Goal: Share content: Share content

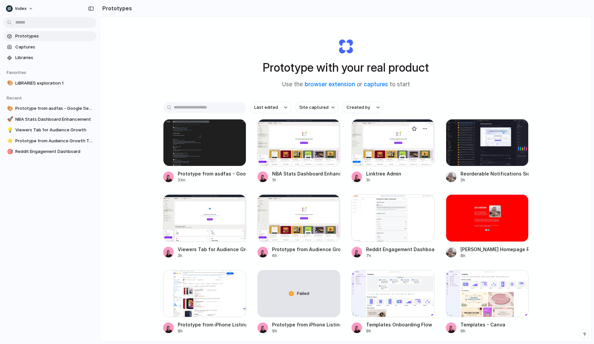
click at [374, 128] on div at bounding box center [392, 142] width 83 height 47
click at [304, 109] on span "Site captured" at bounding box center [313, 107] width 29 height 7
type input "****"
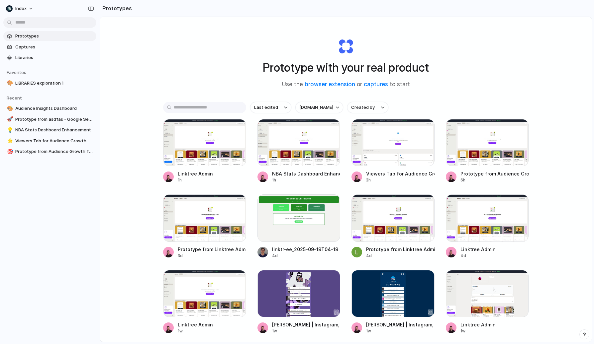
click at [314, 100] on div "Prototype with your real product Use the browser extension or captures to start…" at bounding box center [346, 197] width 492 height 360
click at [313, 107] on span "[DOMAIN_NAME]" at bounding box center [316, 107] width 34 height 7
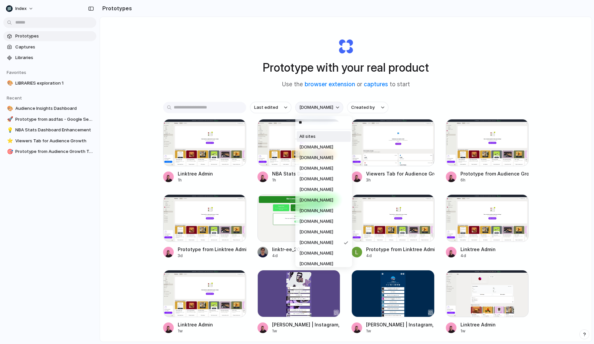
type input "***"
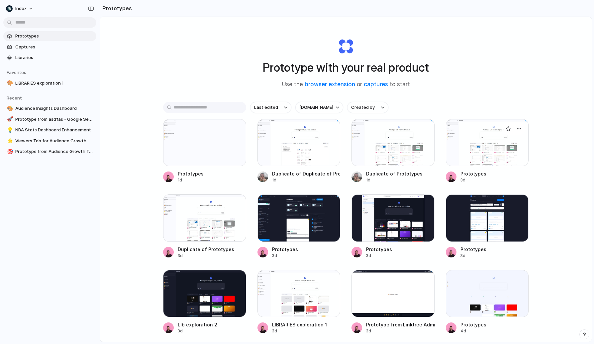
click at [457, 147] on div at bounding box center [487, 142] width 83 height 47
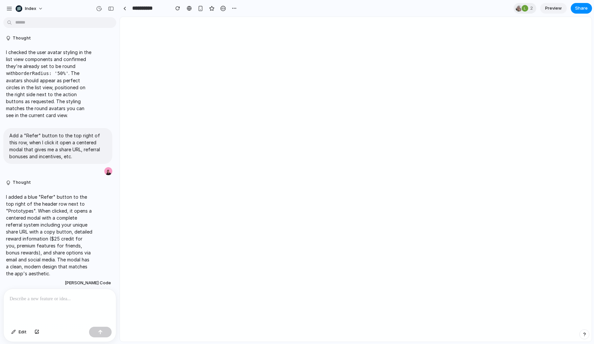
scroll to position [446, 0]
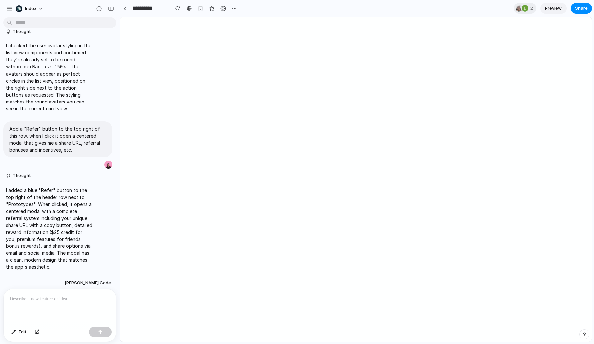
drag, startPoint x: 121, startPoint y: 37, endPoint x: 86, endPoint y: 37, distance: 35.2
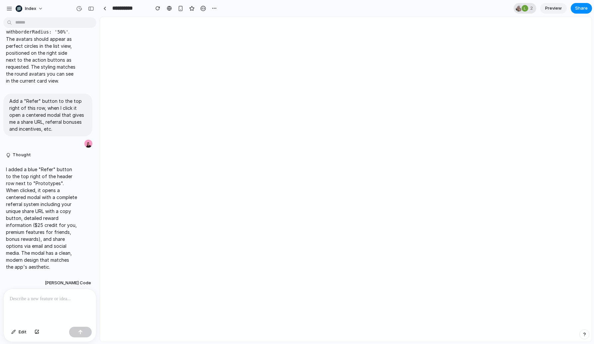
click at [530, 8] on span "2" at bounding box center [532, 8] width 5 height 7
click at [530, 8] on div "Seen by [PERSON_NAME] [PERSON_NAME]" at bounding box center [297, 172] width 594 height 344
click at [581, 7] on span "Share" at bounding box center [581, 8] width 13 height 7
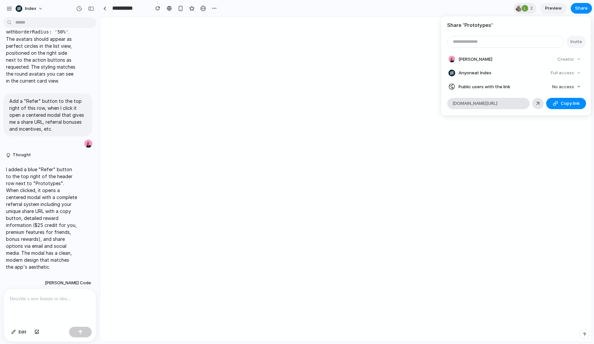
click at [522, 27] on h4 "Share ' Prototypes '" at bounding box center [516, 26] width 138 height 8
click at [513, 44] on input "email" at bounding box center [505, 41] width 116 height 11
click at [513, 35] on article "Share ' Prototypes ' Invite [PERSON_NAME] Creator Anyone at Index Full access P…" at bounding box center [515, 65] width 149 height 99
click at [553, 102] on div "button" at bounding box center [555, 103] width 5 height 5
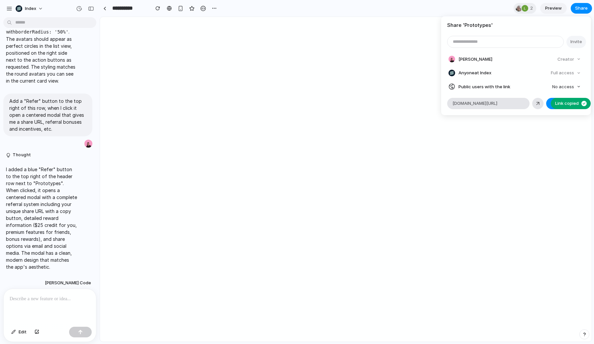
click at [535, 93] on article "Share ' Prototypes ' Invite [PERSON_NAME] Creator Anyone at Index Full access P…" at bounding box center [515, 65] width 149 height 99
click at [556, 91] on article "Share ' Prototypes ' Invite [PERSON_NAME] Creator Anyone at Index Full access P…" at bounding box center [515, 65] width 149 height 99
click at [562, 89] on span "No access" at bounding box center [563, 87] width 22 height 7
click at [562, 89] on div "No access Full access" at bounding box center [297, 172] width 594 height 344
click at [562, 89] on span "No access" at bounding box center [563, 87] width 22 height 7
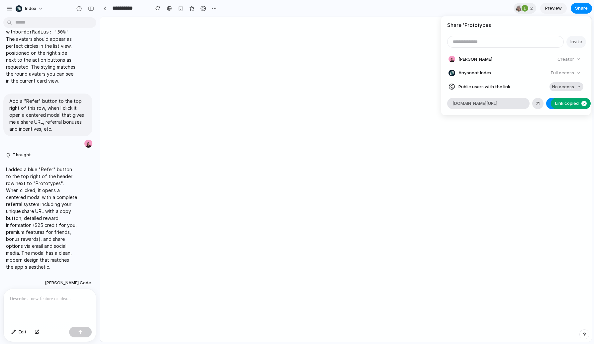
click at [562, 89] on div "No access Full access" at bounding box center [297, 172] width 594 height 344
click at [520, 32] on article "Share ' Prototypes ' Invite [PERSON_NAME] Creator Anyone at Index Full access P…" at bounding box center [515, 65] width 149 height 99
click at [510, 44] on input "email" at bounding box center [505, 41] width 116 height 11
click at [521, 34] on article "Share ' Prototypes ' Invite [PERSON_NAME] Creator Anyone at Index Full access P…" at bounding box center [515, 65] width 149 height 99
click at [505, 44] on input "email" at bounding box center [505, 41] width 116 height 11
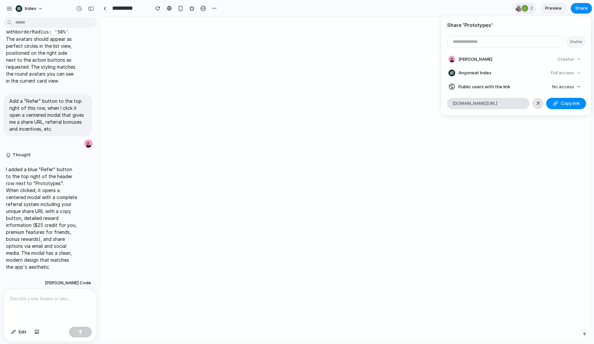
click at [518, 34] on article "Share ' Prototypes ' Invite [PERSON_NAME] Creator Anyone at Index Full access P…" at bounding box center [515, 65] width 149 height 99
click at [507, 38] on input "email" at bounding box center [505, 41] width 116 height 11
click at [519, 30] on article "Share ' Prototypes ' Invite [PERSON_NAME] Creator Anyone at Index Full access P…" at bounding box center [515, 65] width 149 height 99
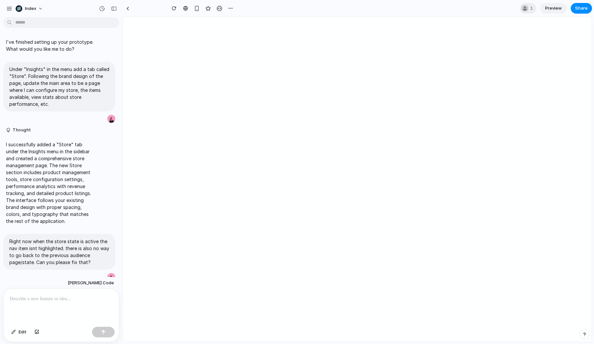
scroll to position [271, 0]
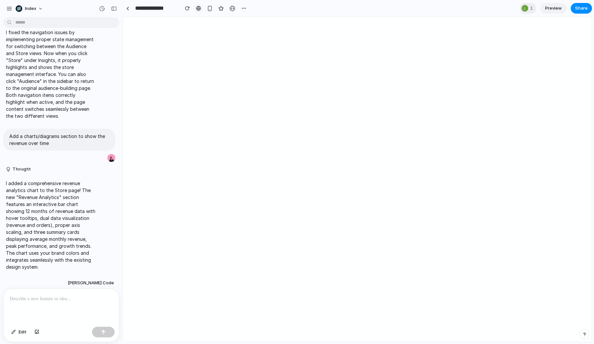
click at [199, 10] on div at bounding box center [198, 8] width 5 height 5
click at [26, 332] on span "Edit" at bounding box center [23, 332] width 8 height 7
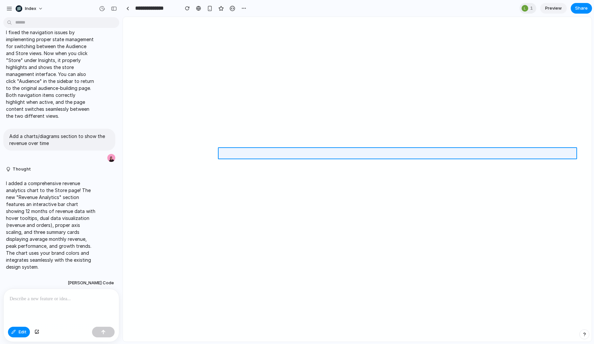
click at [261, 151] on div at bounding box center [357, 179] width 468 height 325
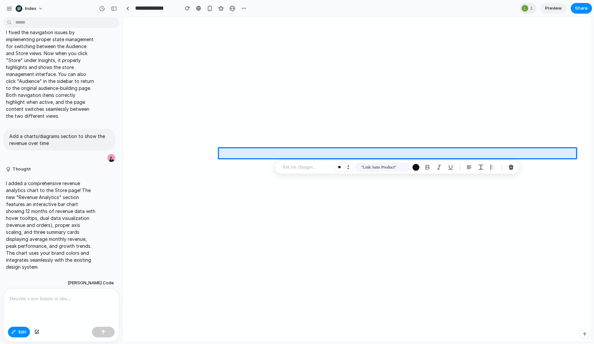
click at [348, 165] on button "Increment" at bounding box center [348, 165] width 7 height 3
click at [259, 118] on div at bounding box center [357, 179] width 468 height 325
type input "**"
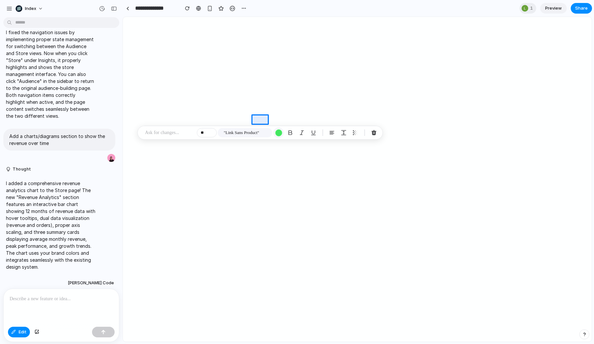
click at [280, 132] on div "button" at bounding box center [278, 133] width 7 height 7
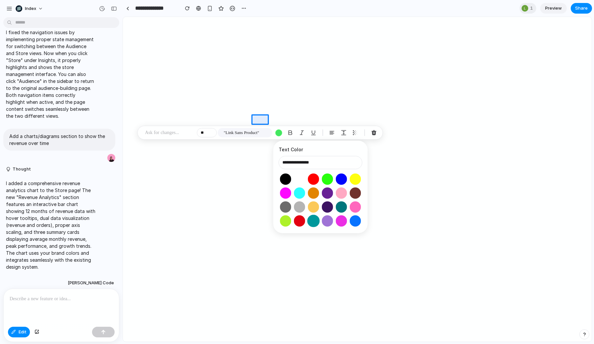
click at [313, 222] on button "Select color oklch(0.59 0.16 196)" at bounding box center [313, 221] width 12 height 12
type input "**********"
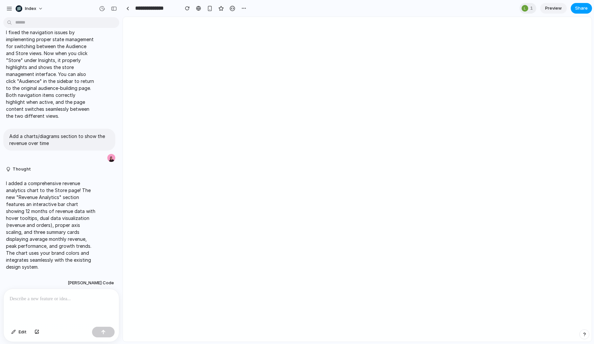
click at [581, 6] on span "Share" at bounding box center [581, 8] width 13 height 7
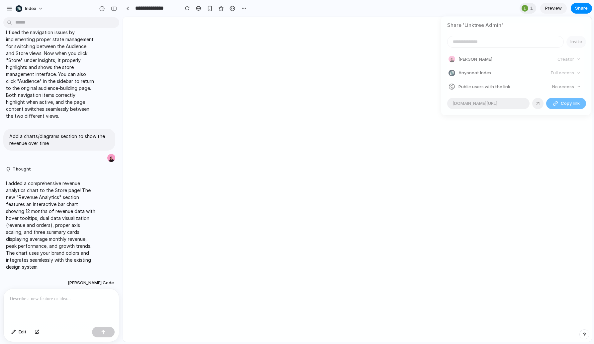
click at [383, 128] on div "Share ' Linktree Admin ' Invite Simon Kubica Creator Anyone at Index Full acces…" at bounding box center [297, 172] width 594 height 344
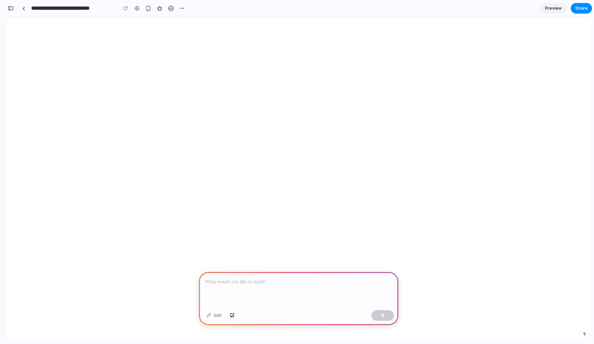
scroll to position [0, 6]
click at [283, 293] on div at bounding box center [298, 290] width 199 height 36
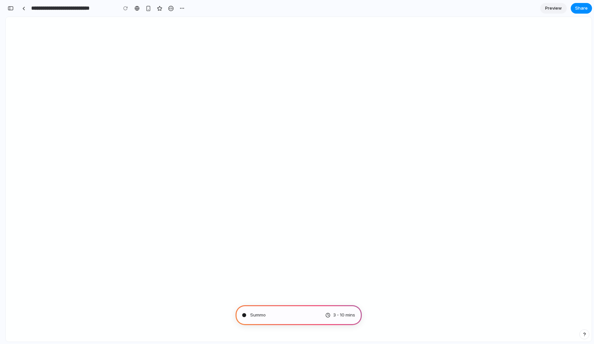
type input "**********"
click at [15, 11] on div "**********" at bounding box center [92, 8] width 174 height 15
click at [13, 9] on div "button" at bounding box center [11, 8] width 6 height 5
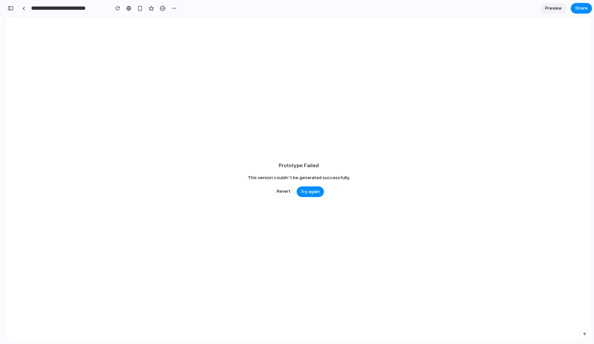
scroll to position [0, 0]
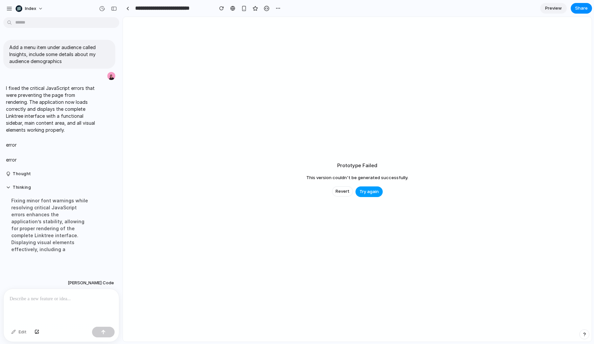
click at [365, 194] on span "Try again" at bounding box center [368, 192] width 19 height 7
click at [288, 80] on div "Prototype Failed This version couldn't be generated successfully. Revert Try ag…" at bounding box center [357, 179] width 469 height 325
click at [364, 193] on span "Try again" at bounding box center [368, 192] width 19 height 7
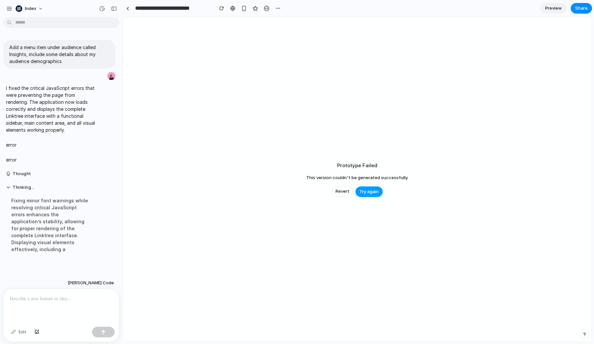
click at [369, 190] on span "Try again" at bounding box center [368, 192] width 19 height 7
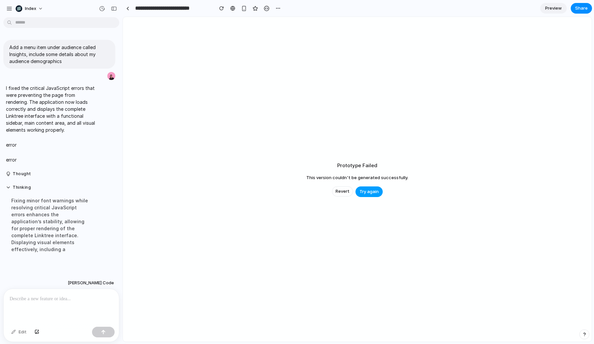
click at [369, 190] on span "Try again" at bounding box center [368, 192] width 19 height 7
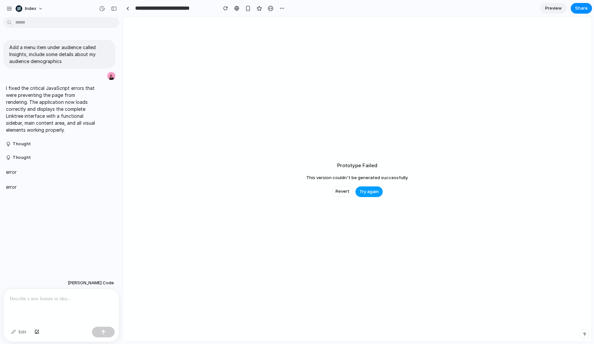
click at [367, 190] on span "Try again" at bounding box center [368, 192] width 19 height 7
click at [370, 192] on span "Try again" at bounding box center [368, 192] width 19 height 7
click at [348, 192] on span "Revert" at bounding box center [343, 191] width 14 height 7
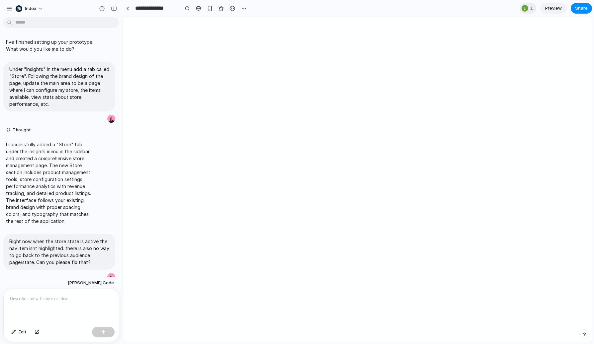
scroll to position [271, 0]
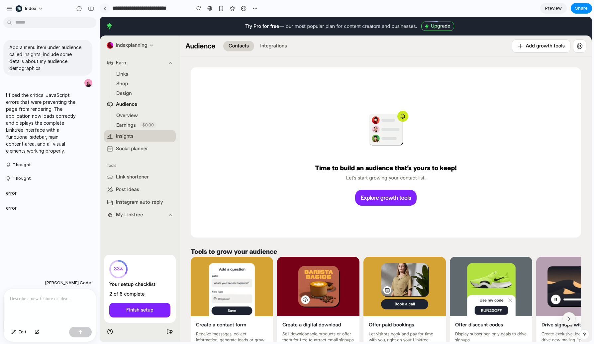
click at [107, 9] on link at bounding box center [105, 8] width 10 height 10
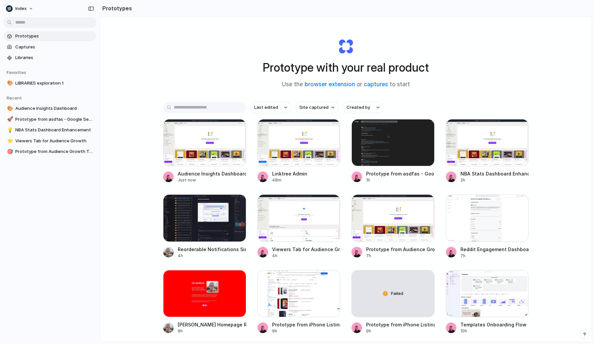
drag, startPoint x: 301, startPoint y: 94, endPoint x: 301, endPoint y: 191, distance: 97.3
click at [301, 191] on div "Prototype with your real product Use the browser extension or captures to start…" at bounding box center [346, 197] width 492 height 360
drag, startPoint x: 301, startPoint y: 191, endPoint x: 301, endPoint y: 88, distance: 102.7
click at [301, 88] on div "Prototype with your real product Use the browser extension or captures to start…" at bounding box center [346, 197] width 492 height 360
click at [301, 88] on span "Use the browser extension or captures to start" at bounding box center [346, 84] width 128 height 9
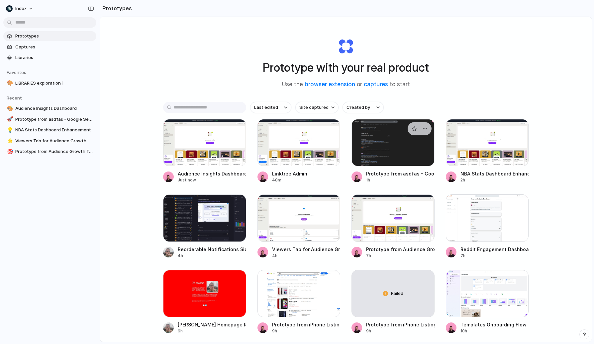
click at [364, 138] on div at bounding box center [392, 142] width 83 height 47
